Goal: Task Accomplishment & Management: Manage account settings

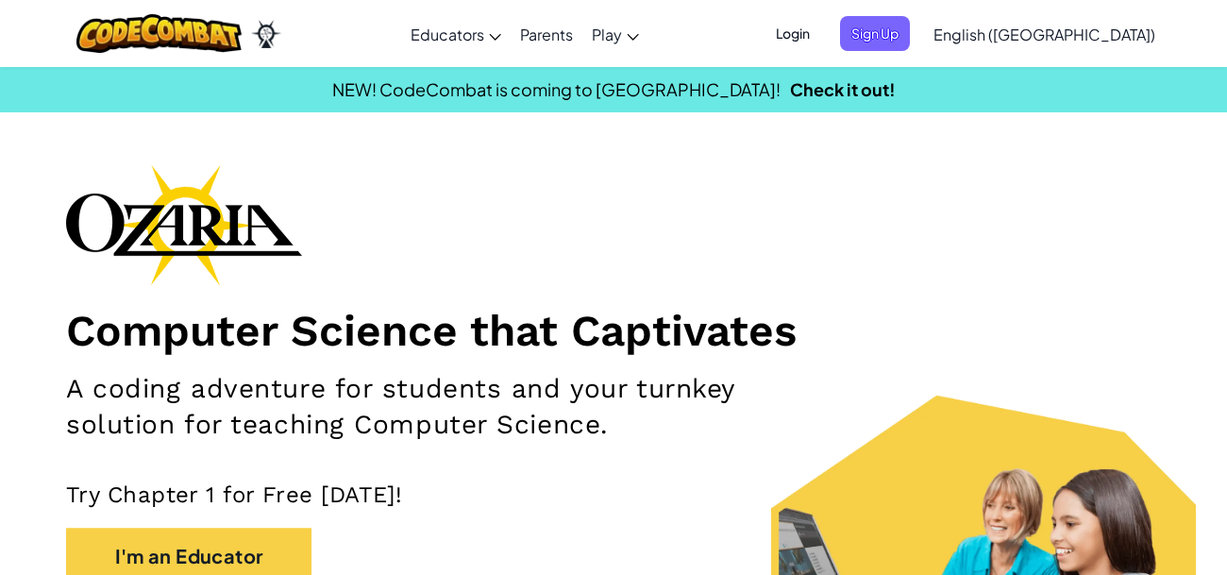
click at [821, 35] on span "Login" at bounding box center [792, 33] width 57 height 35
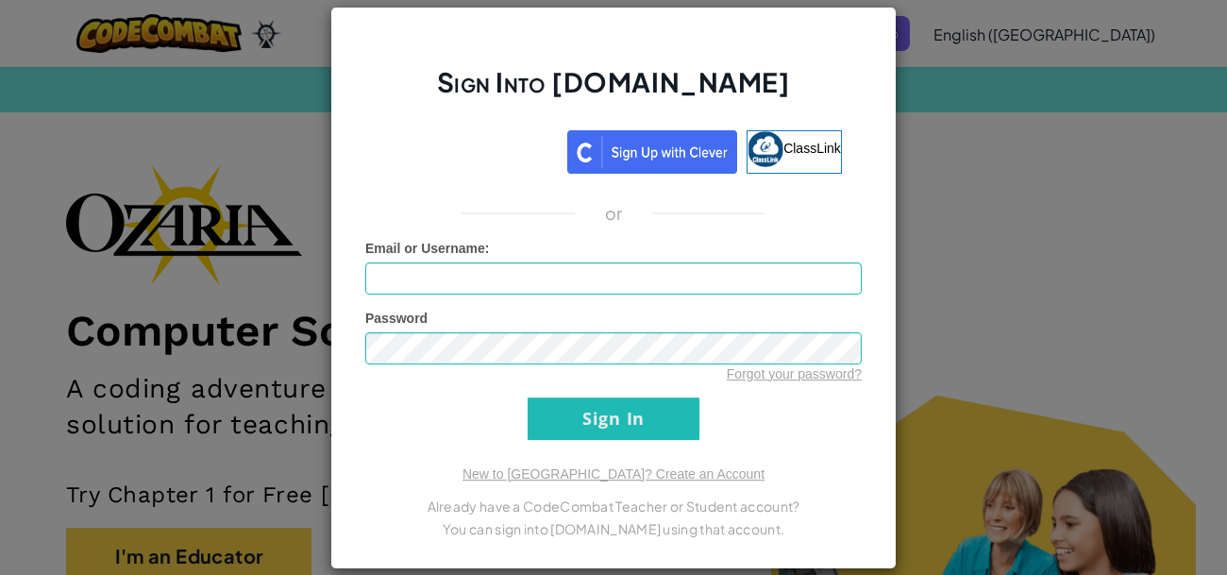
click at [949, 162] on div "Sign Into [DOMAIN_NAME] ClassLink or Unknown Error Email or Username : Password…" at bounding box center [613, 287] width 1227 height 575
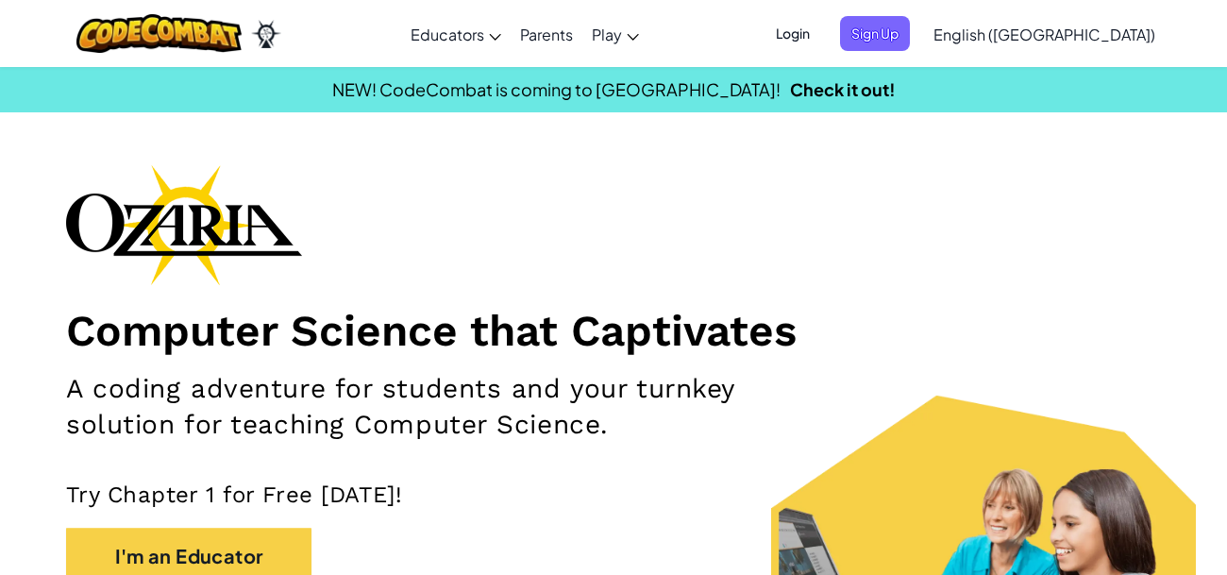
click at [821, 26] on span "Login" at bounding box center [792, 33] width 57 height 35
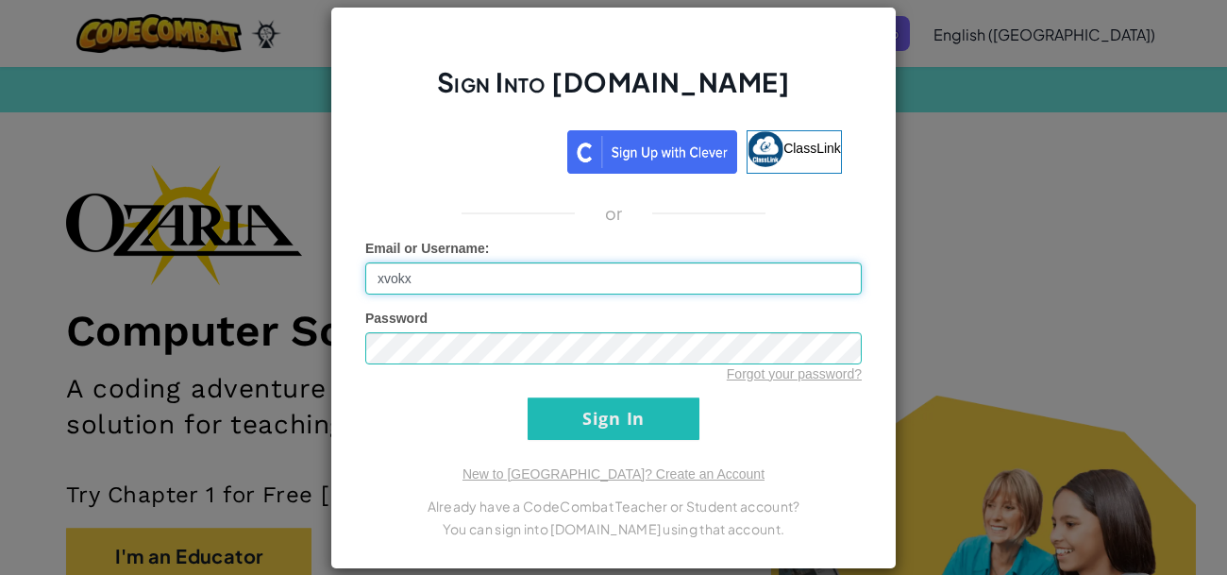
type input "xvokx"
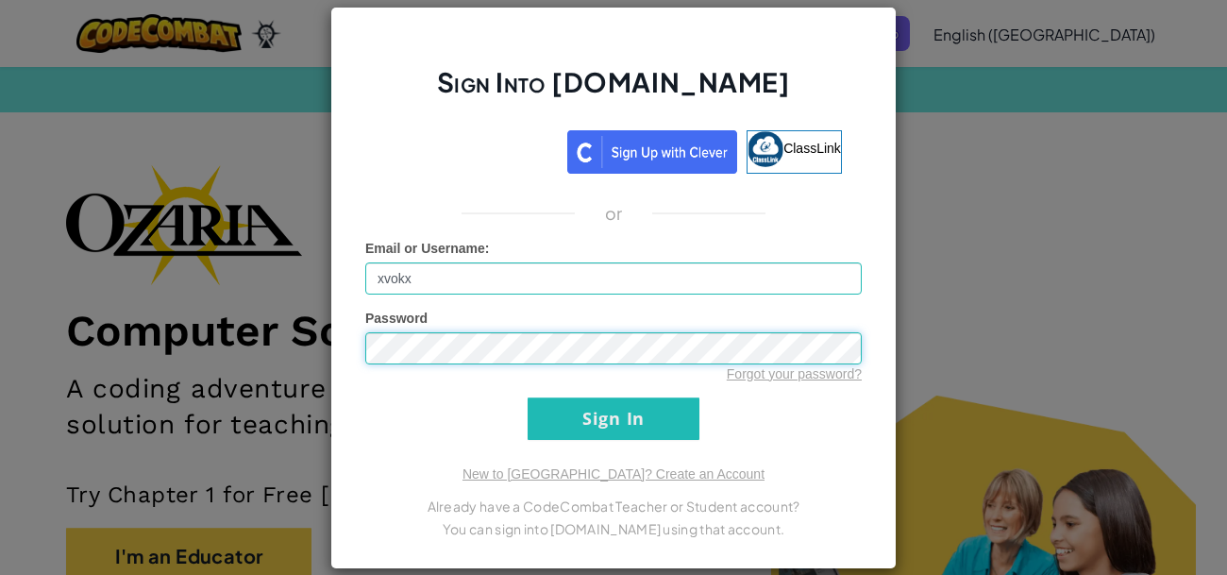
click at [527, 397] on input "Sign In" at bounding box center [613, 418] width 172 height 42
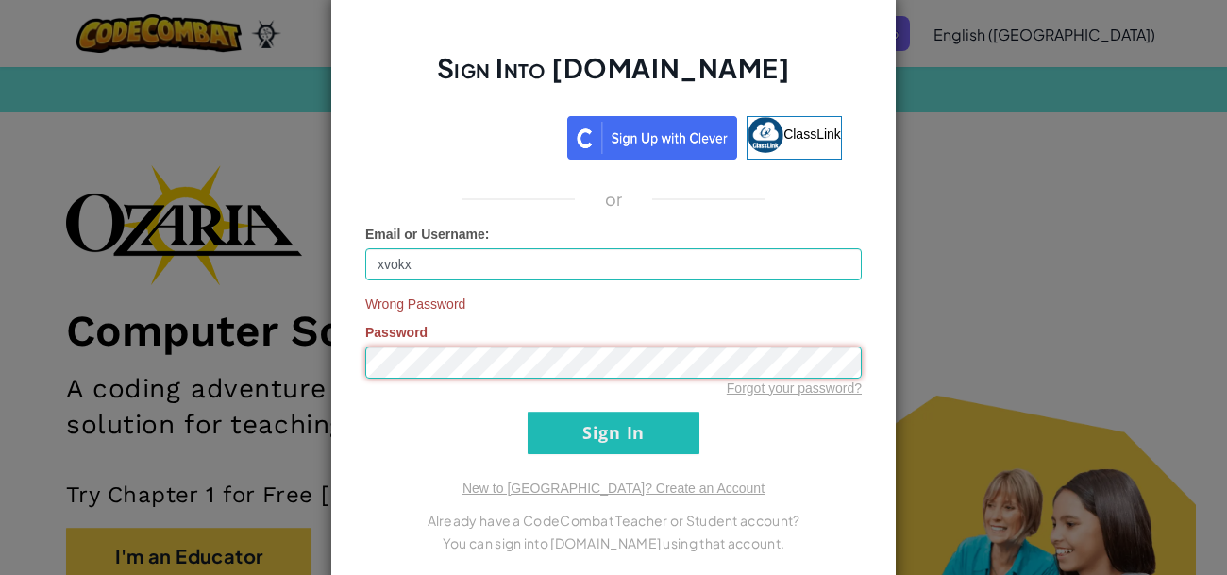
click at [527, 411] on input "Sign In" at bounding box center [613, 432] width 172 height 42
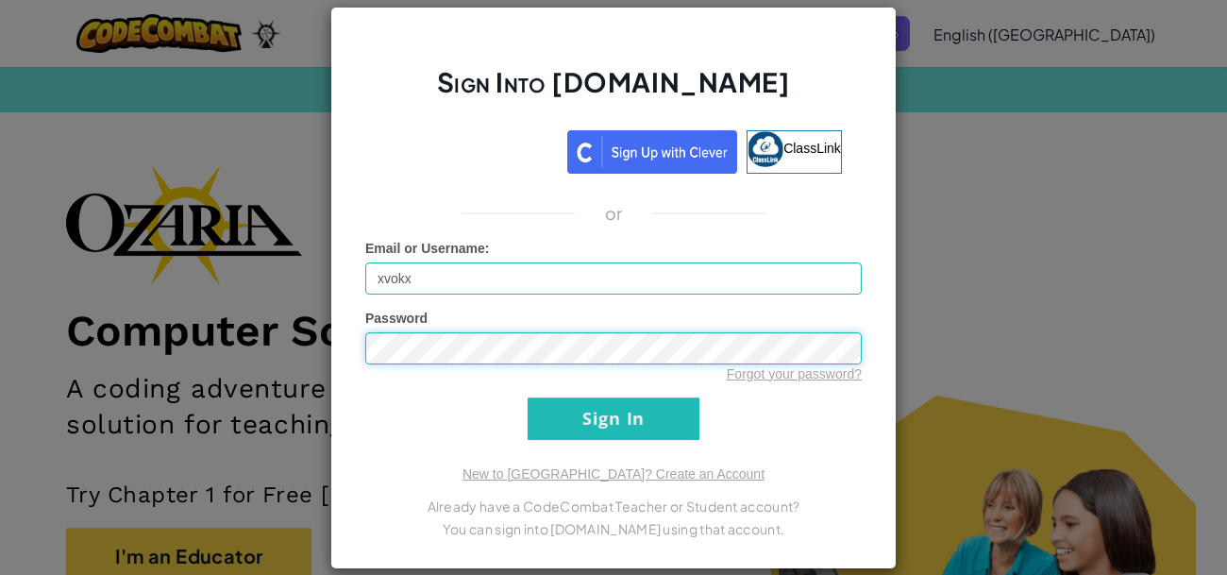
click at [527, 397] on input "Sign In" at bounding box center [613, 418] width 172 height 42
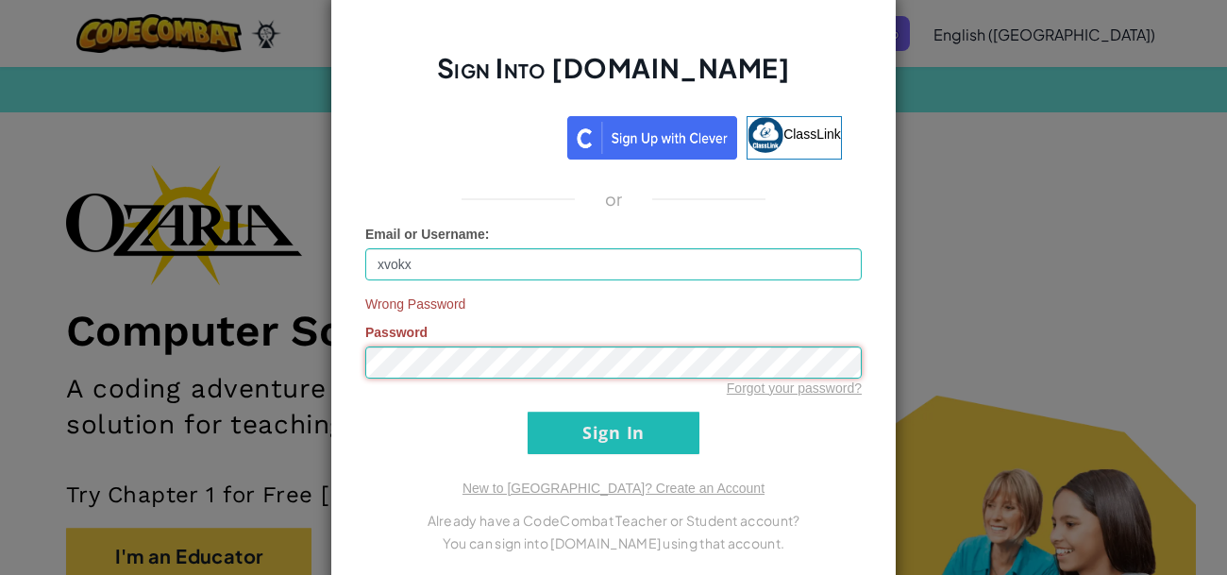
click at [527, 411] on input "Sign In" at bounding box center [613, 432] width 172 height 42
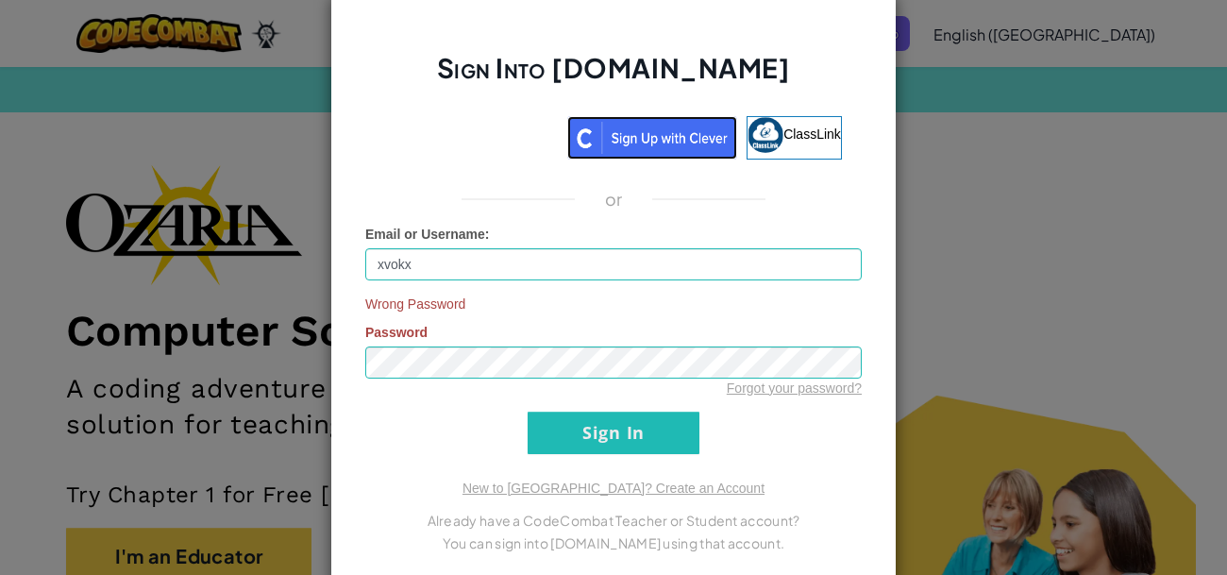
click at [620, 127] on img at bounding box center [652, 137] width 170 height 43
